Goal: Navigation & Orientation: Find specific page/section

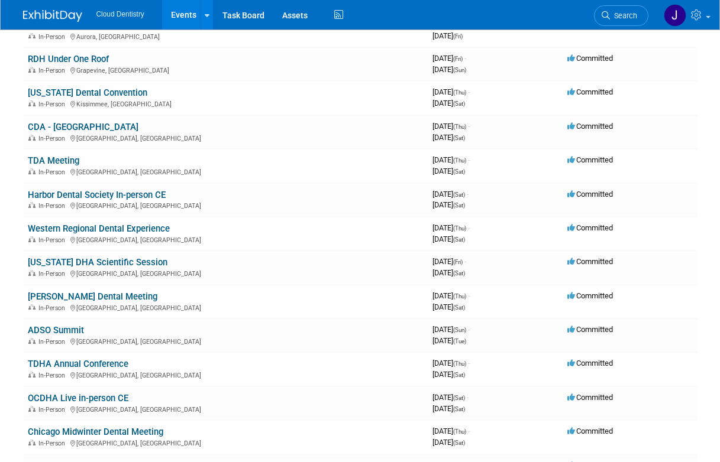
scroll to position [296, 0]
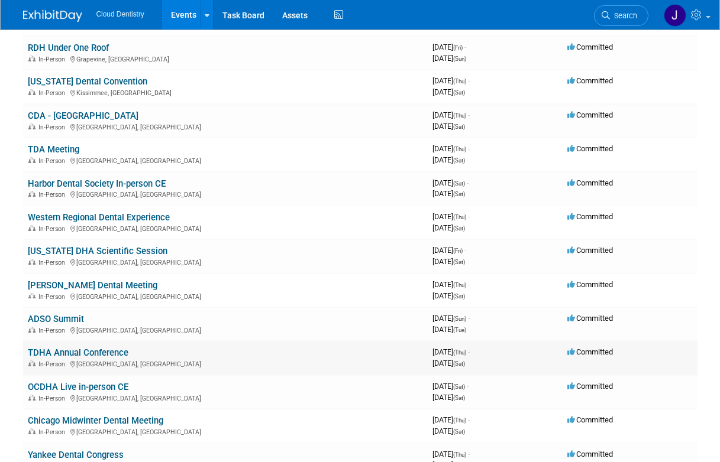
click at [109, 348] on link "TDHA Annual Conference" at bounding box center [78, 353] width 101 height 11
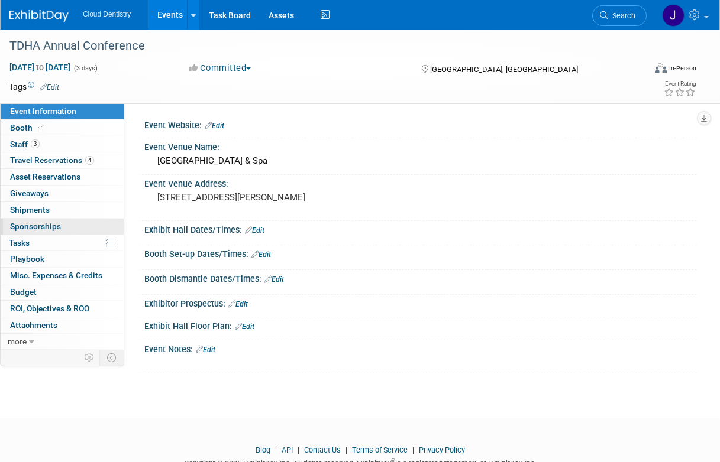
click at [67, 229] on link "0 Sponsorships 0" at bounding box center [62, 227] width 123 height 16
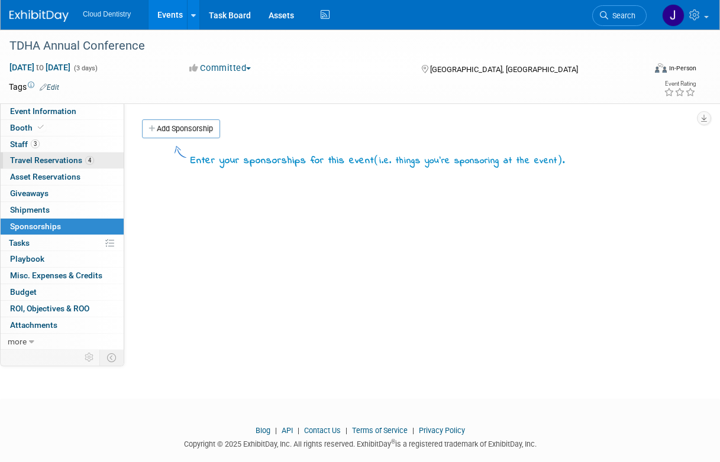
click at [71, 157] on span "Travel Reservations 4" at bounding box center [52, 160] width 84 height 9
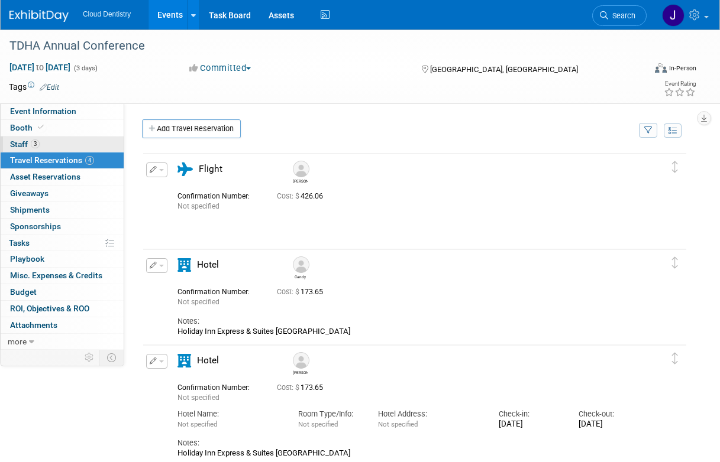
click at [75, 145] on link "3 Staff 3" at bounding box center [62, 145] width 123 height 16
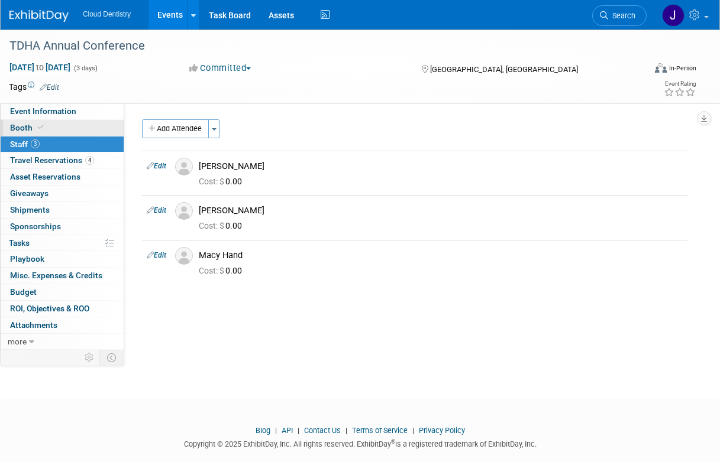
click at [75, 130] on link "Booth" at bounding box center [62, 128] width 123 height 16
